Goal: Communication & Community: Ask a question

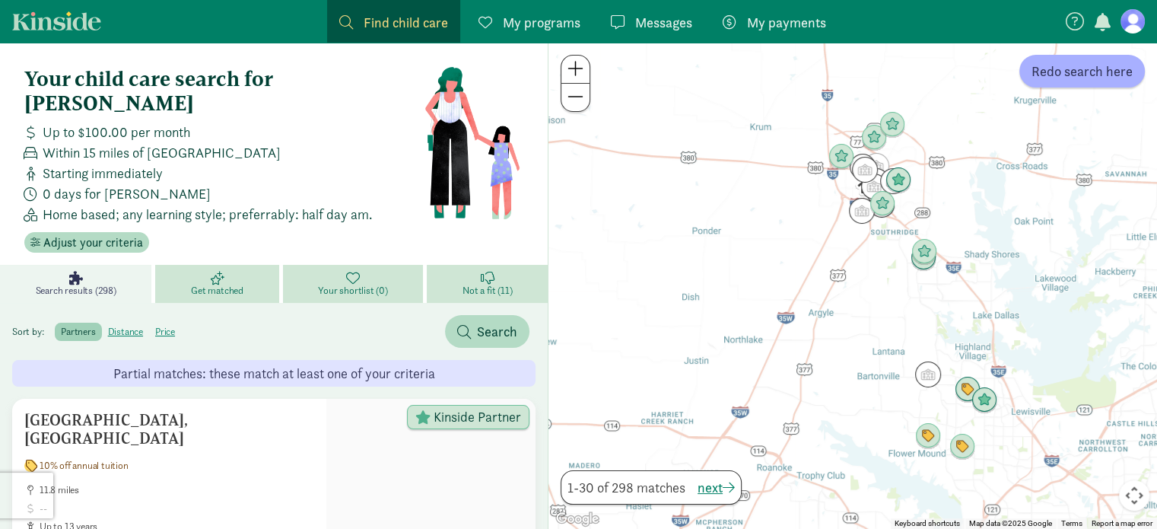
scroll to position [21, 0]
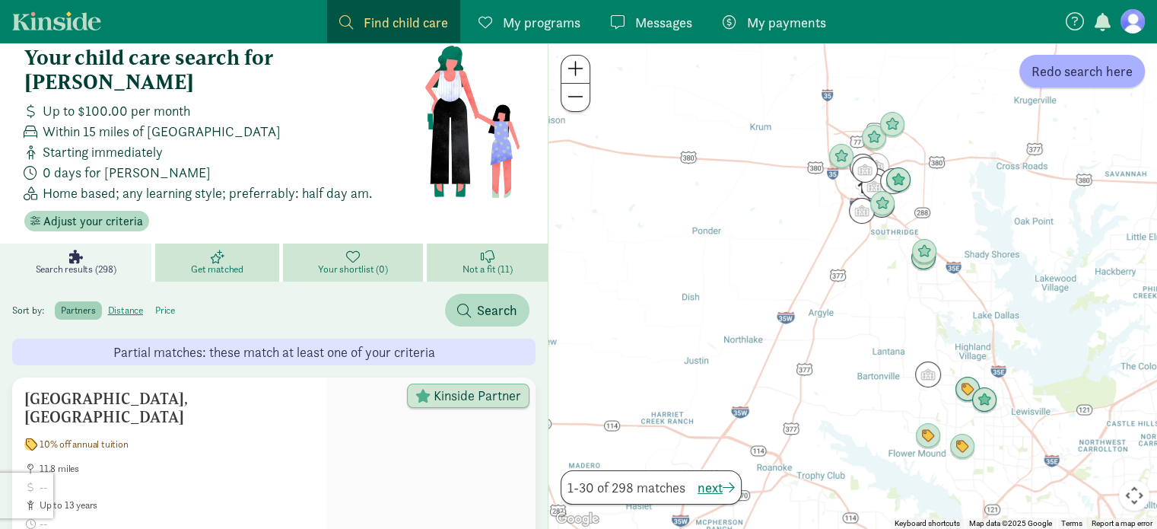
click at [164, 301] on label "price" at bounding box center [165, 310] width 32 height 18
click at [155, 304] on input "price" at bounding box center [155, 304] width 0 height 0
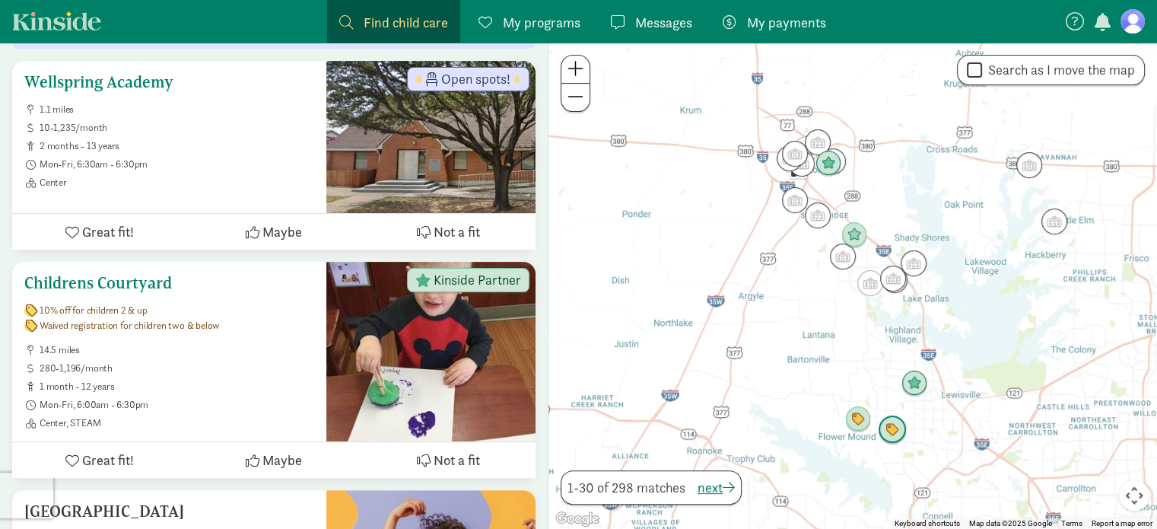
scroll to position [341, 0]
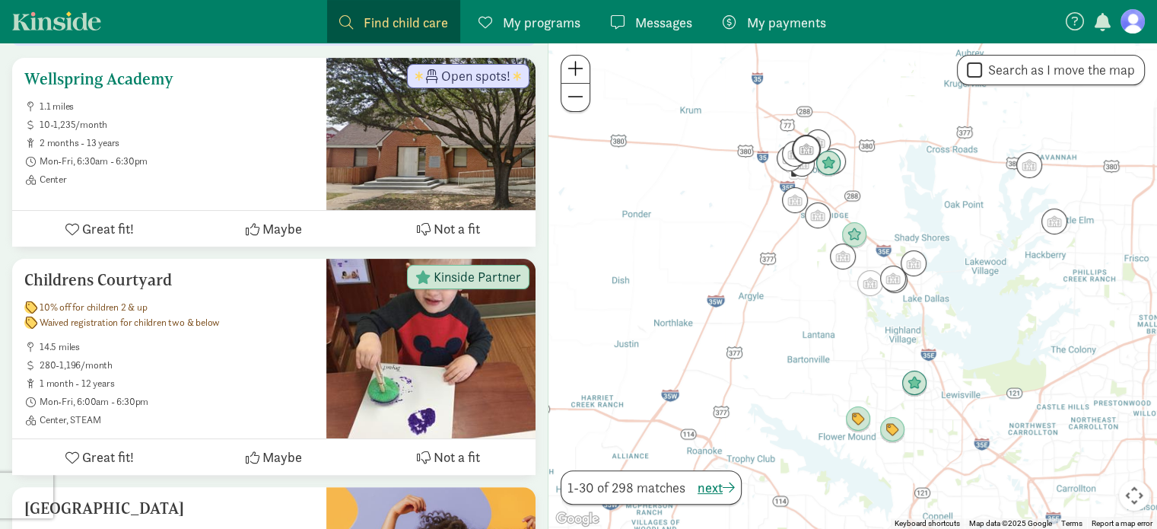
click at [99, 218] on span "Great fit!" at bounding box center [108, 228] width 52 height 21
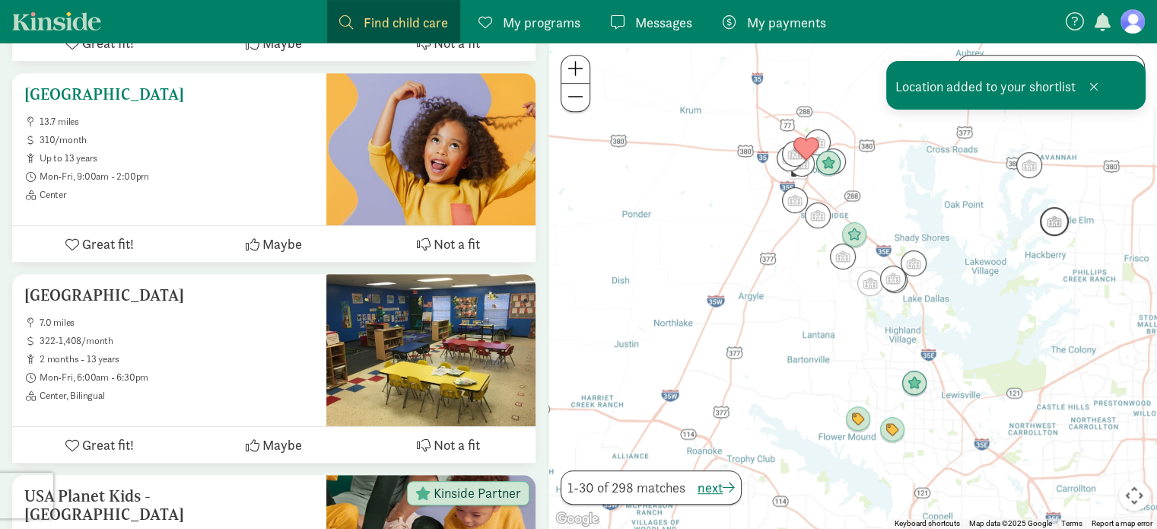
scroll to position [848, 0]
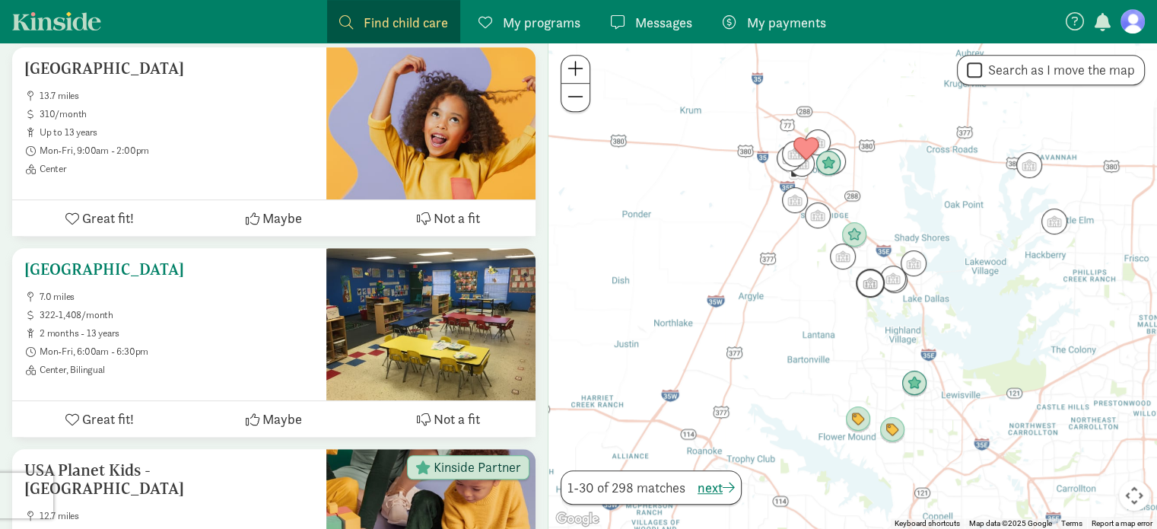
drag, startPoint x: 134, startPoint y: 247, endPoint x: 94, endPoint y: 253, distance: 39.9
drag, startPoint x: 94, startPoint y: 253, endPoint x: 85, endPoint y: 240, distance: 15.2
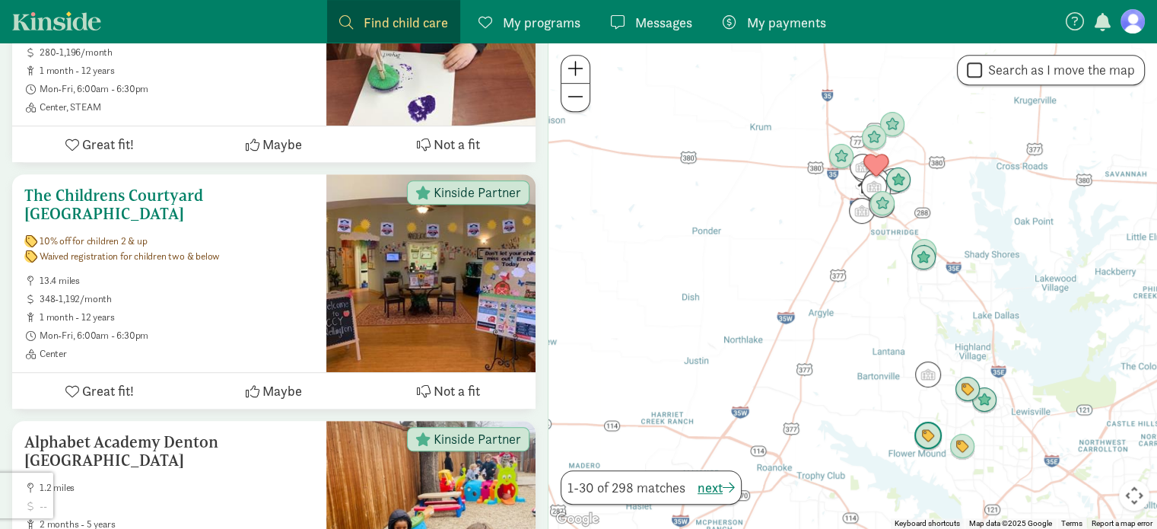
scroll to position [683, 0]
click at [198, 187] on h5 "The Childrens Courtyard [GEOGRAPHIC_DATA]" at bounding box center [169, 205] width 290 height 37
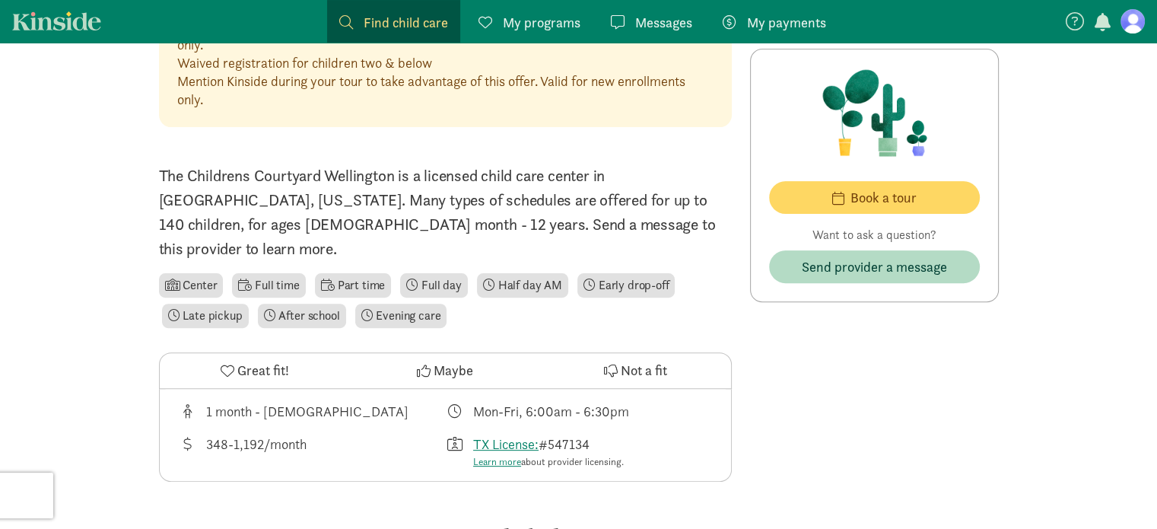
scroll to position [414, 0]
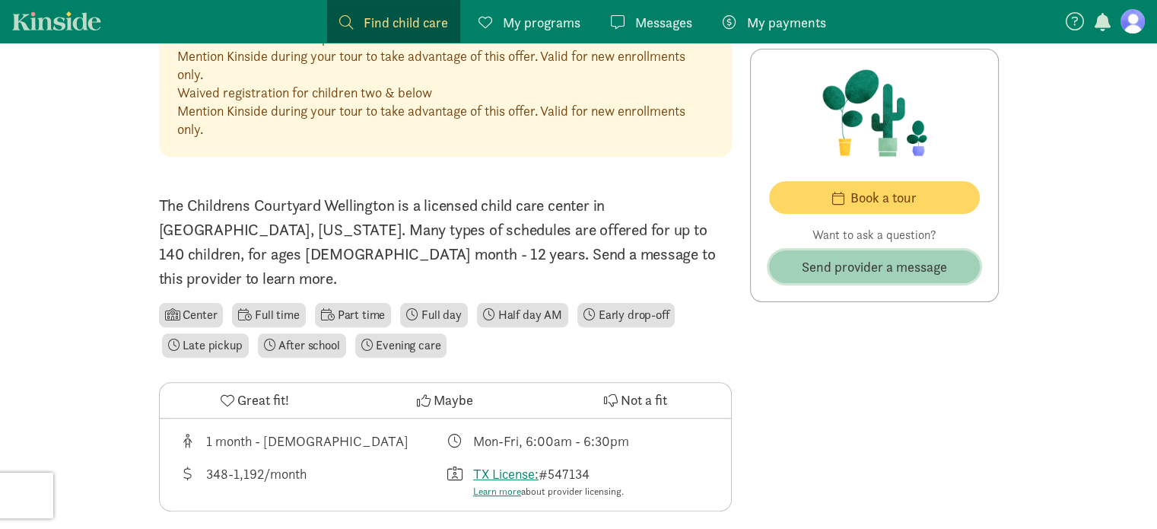
click at [834, 266] on span "Send provider a message" at bounding box center [874, 266] width 145 height 21
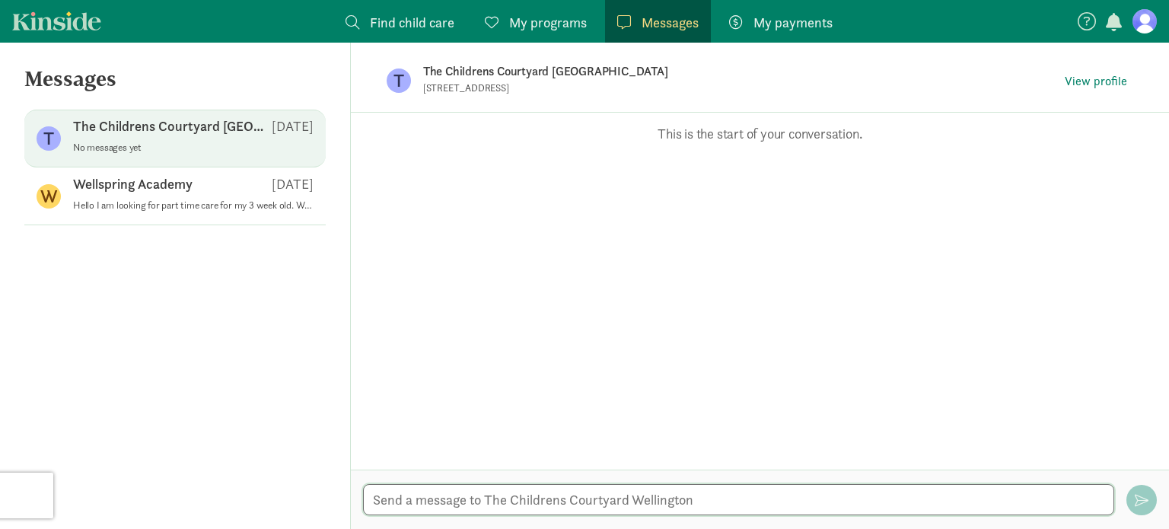
click at [521, 508] on textarea at bounding box center [738, 499] width 751 height 31
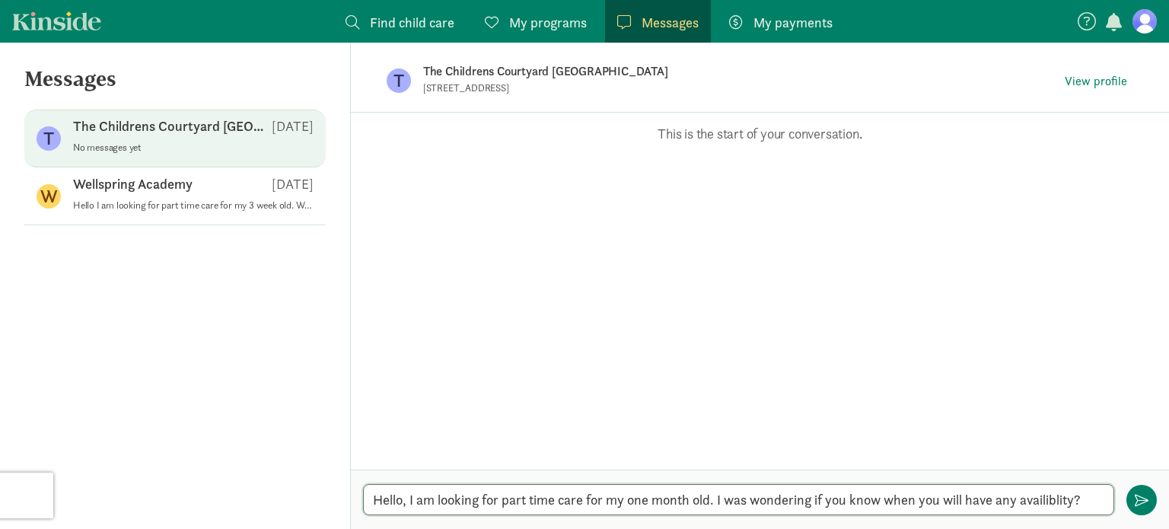
click at [1044, 501] on textarea "Hello, I am looking for part time care for my one month old. I was wondering if…" at bounding box center [738, 499] width 751 height 31
type textarea "Hello, I am looking for part time care for my one month old. I was wondering if…"
click at [1010, 501] on textarea "Hello, I am looking for part time care for my one month old. I was wondering if…" at bounding box center [738, 499] width 751 height 31
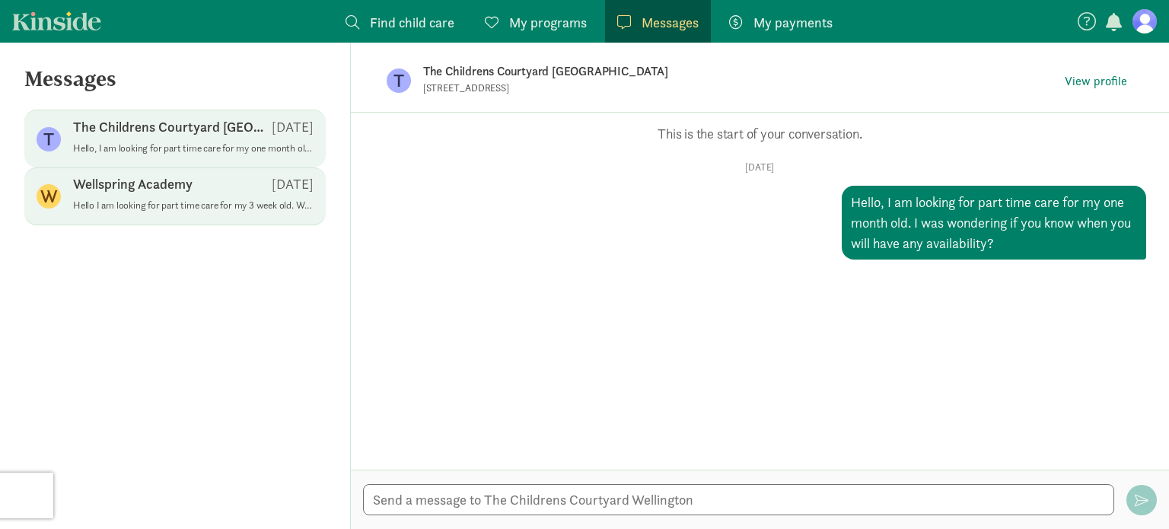
click at [189, 196] on div "Wellspring Academy Sep 01" at bounding box center [193, 187] width 240 height 24
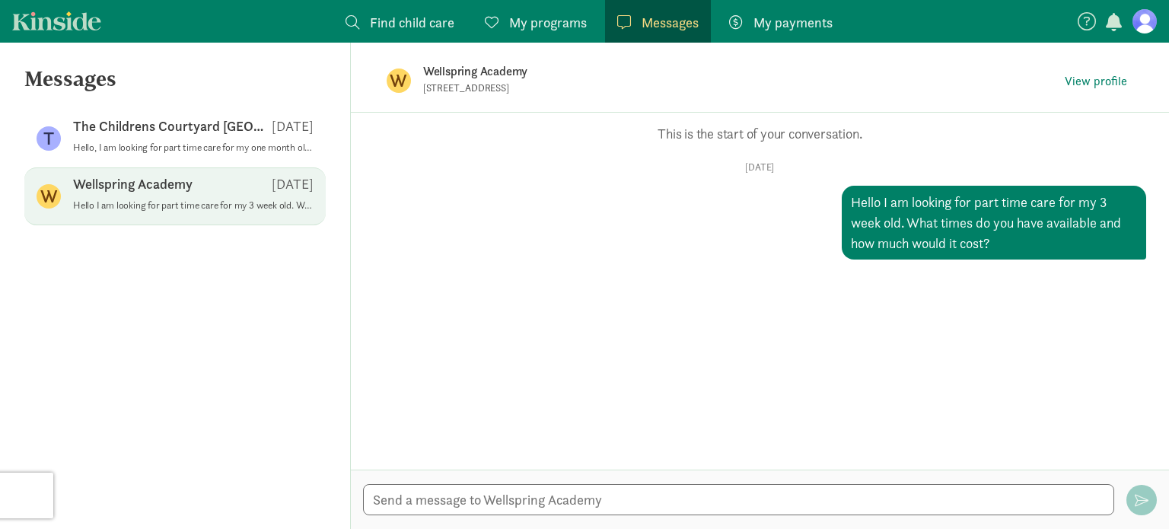
click at [410, 22] on span "Find child care" at bounding box center [412, 22] width 84 height 21
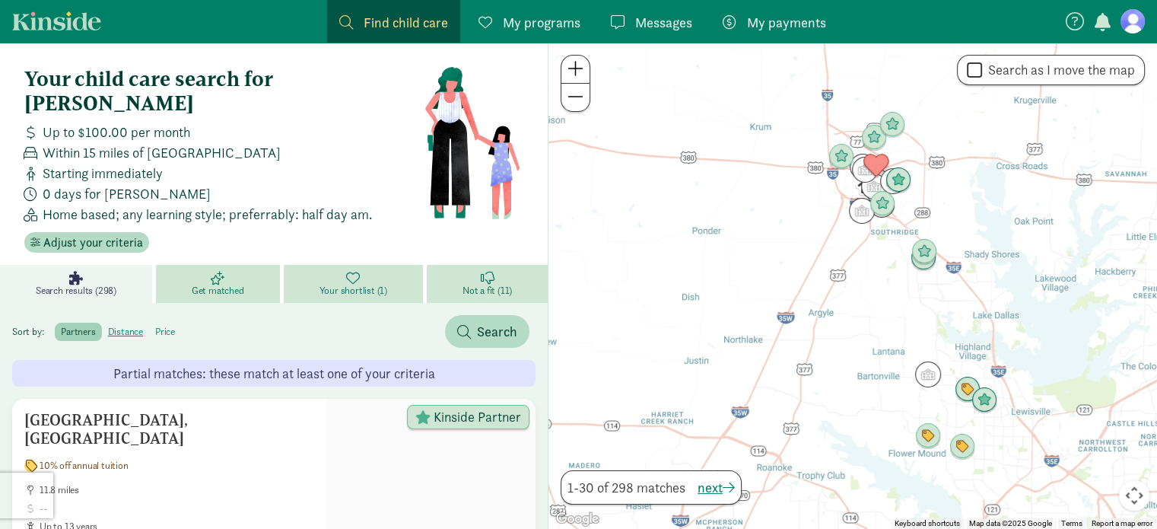
click at [173, 323] on label "price" at bounding box center [165, 332] width 32 height 18
click at [155, 326] on input "price" at bounding box center [155, 326] width 0 height 0
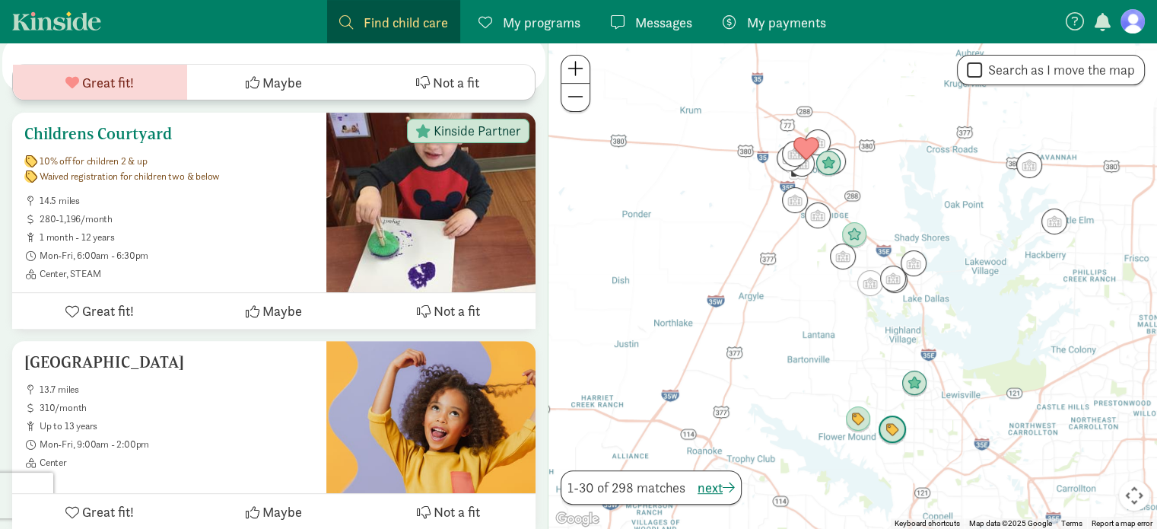
scroll to position [555, 0]
